Goal: Check status: Check status

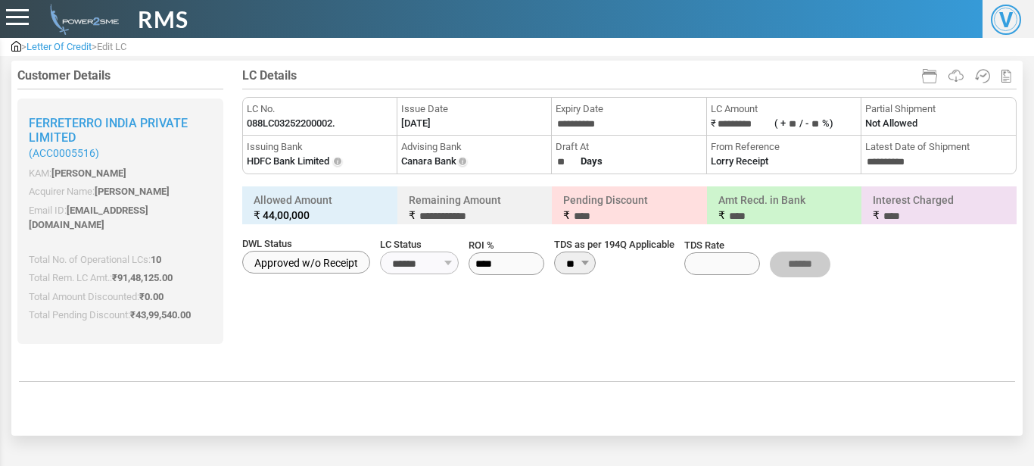
click at [45, 45] on span "Letter Of Credit" at bounding box center [58, 46] width 65 height 11
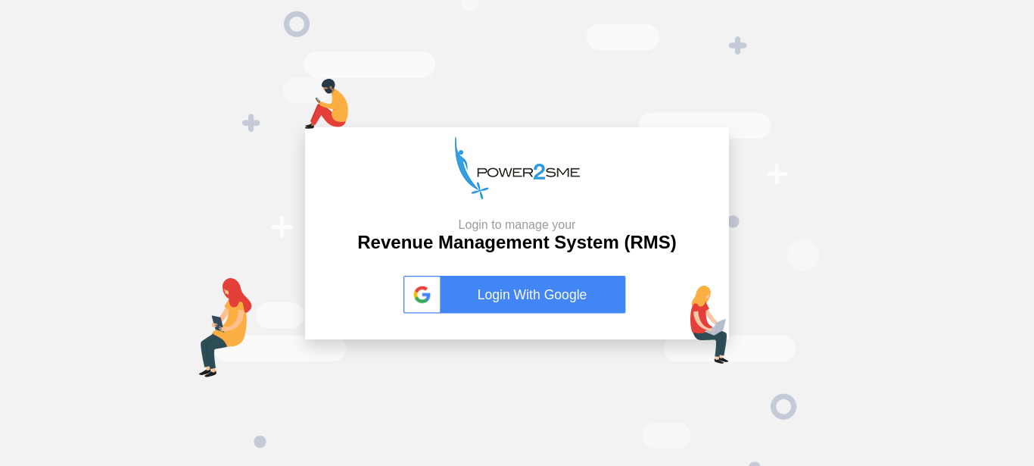
click at [586, 301] on link "Login With Google" at bounding box center [516, 295] width 227 height 38
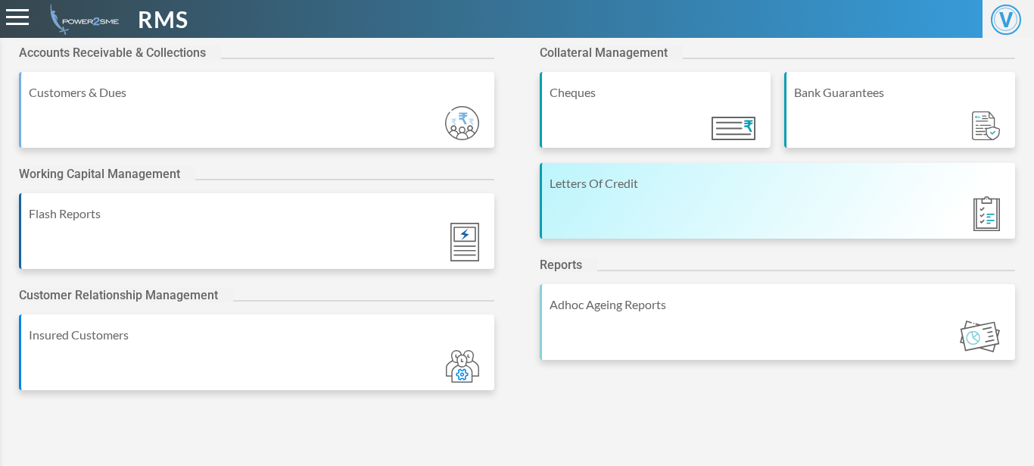
click at [641, 216] on div "Letters Of Credit" at bounding box center [777, 201] width 475 height 76
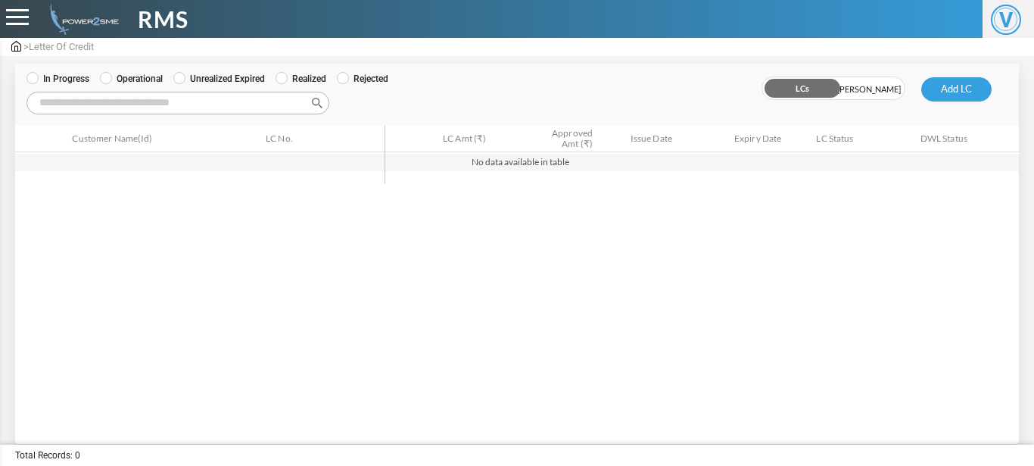
click at [114, 82] on label "Operational" at bounding box center [131, 79] width 63 height 14
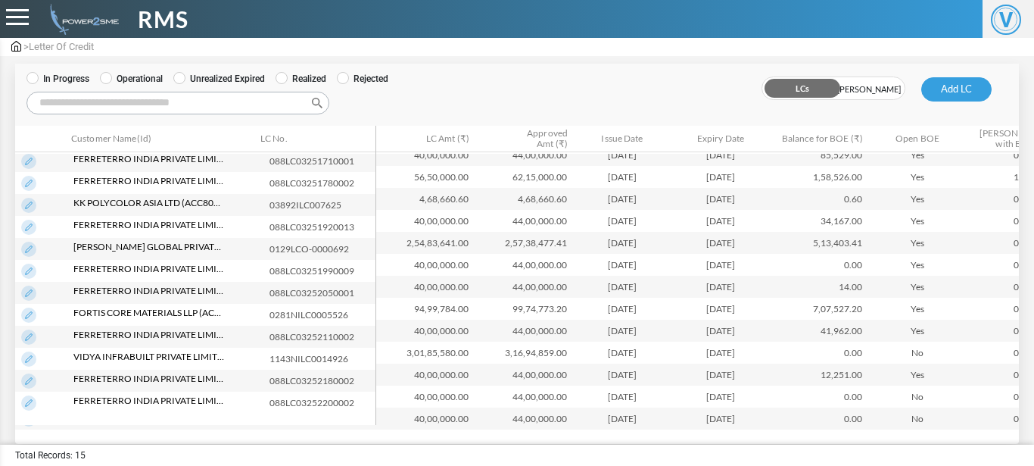
scroll to position [82, 0]
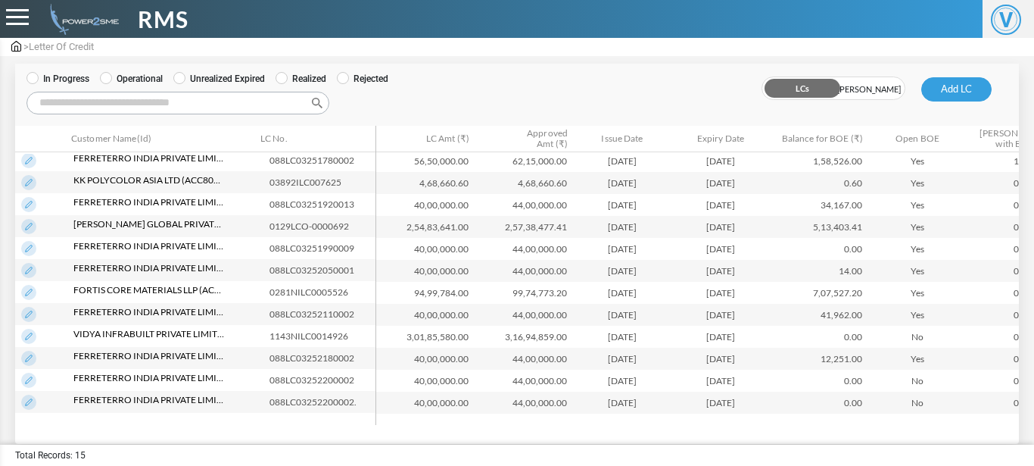
click at [125, 102] on input "Search:" at bounding box center [177, 103] width 303 height 23
paste input "**********"
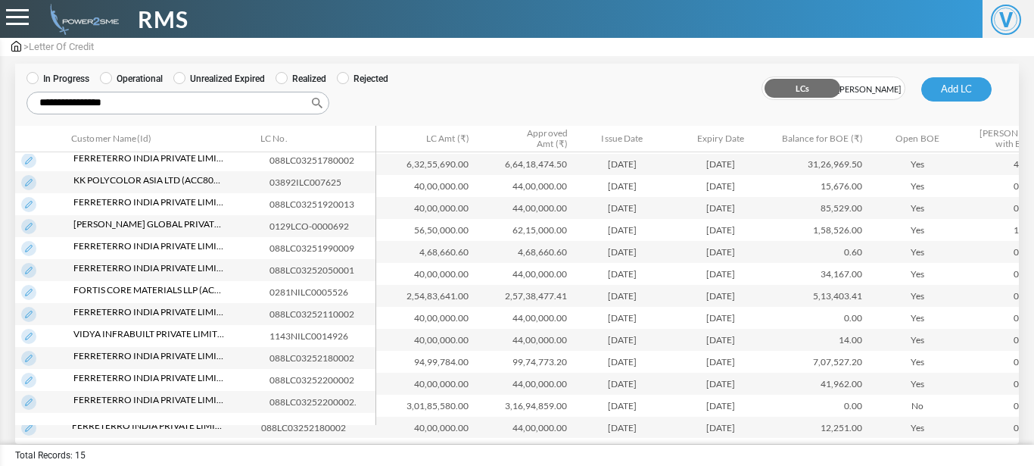
scroll to position [0, 0]
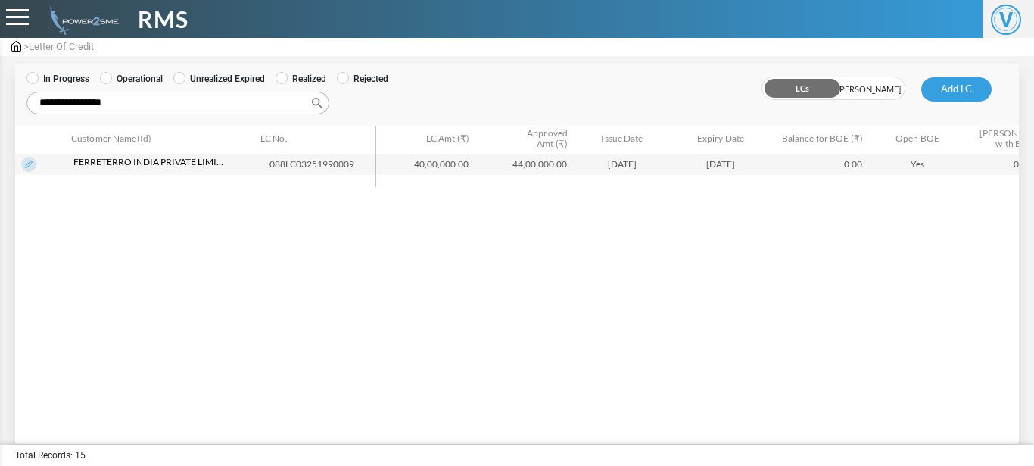
type input "**********"
click at [33, 160] on img at bounding box center [28, 164] width 15 height 15
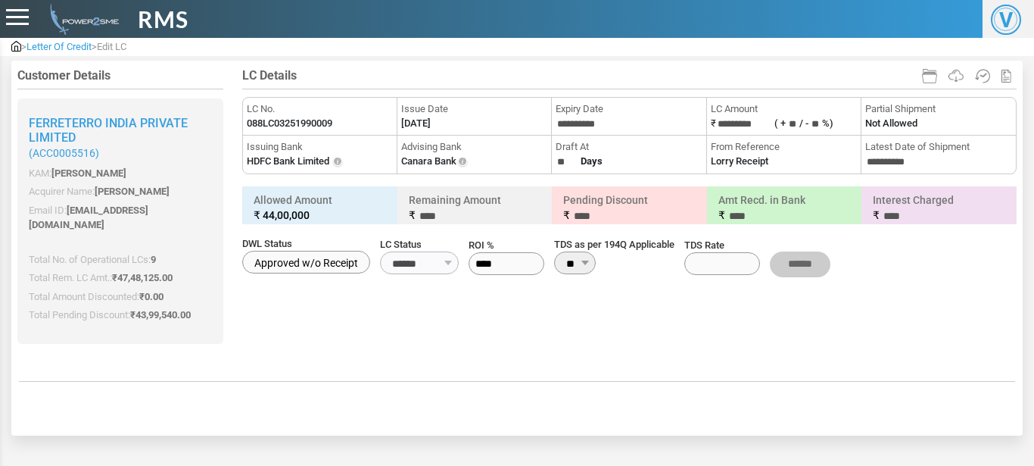
click at [71, 48] on span "Letter Of Credit" at bounding box center [58, 46] width 65 height 11
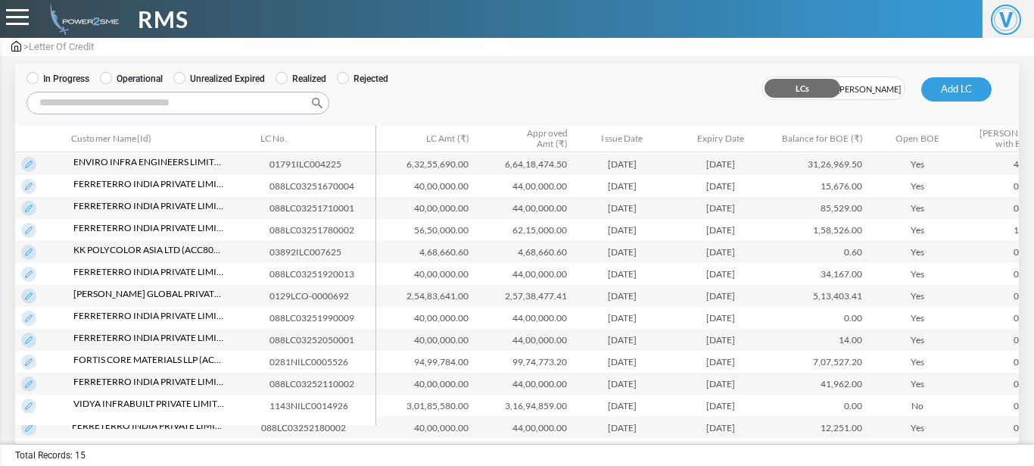
scroll to position [74, 0]
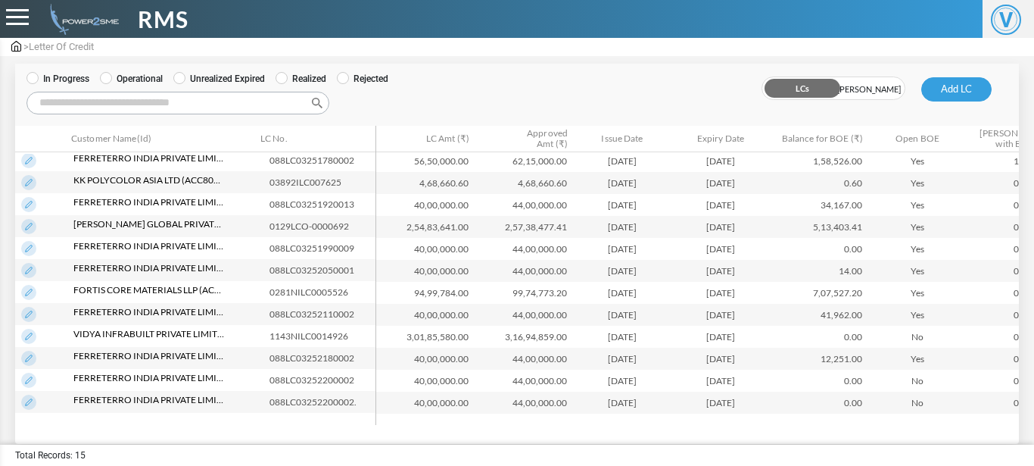
click at [142, 98] on input "Search:" at bounding box center [177, 103] width 303 height 23
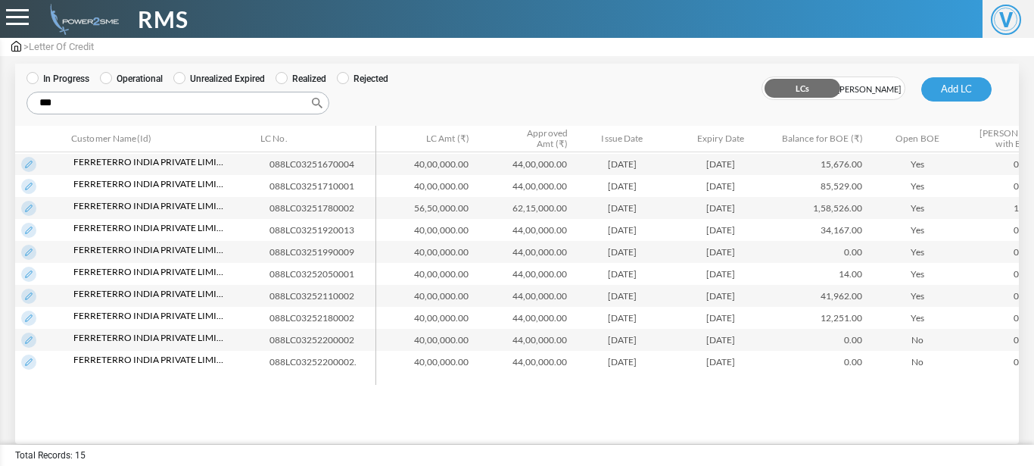
type input "***"
click at [30, 361] on img at bounding box center [28, 361] width 15 height 15
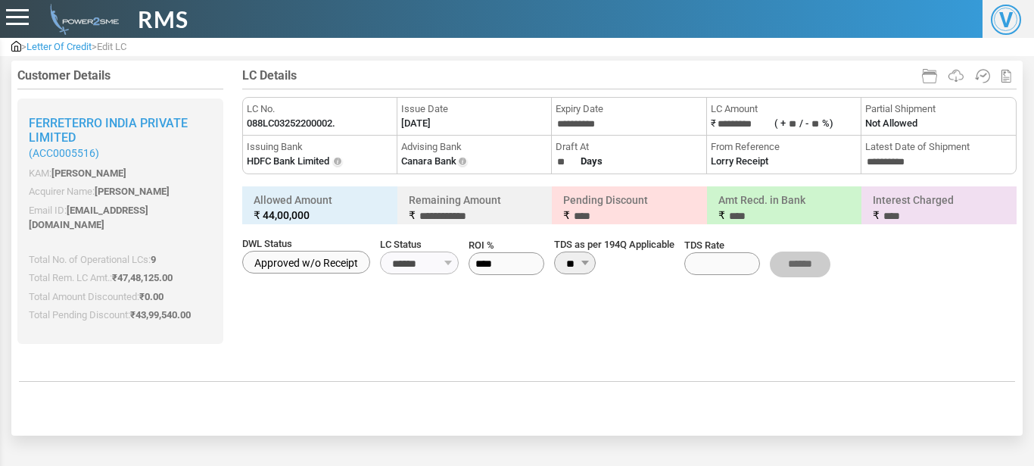
click at [329, 121] on label "088LC03252200002." at bounding box center [291, 123] width 89 height 15
copy li "LC No. 088LC03252200002."
click at [329, 121] on label "088LC03252200002." at bounding box center [291, 123] width 89 height 15
